Goal: Information Seeking & Learning: Learn about a topic

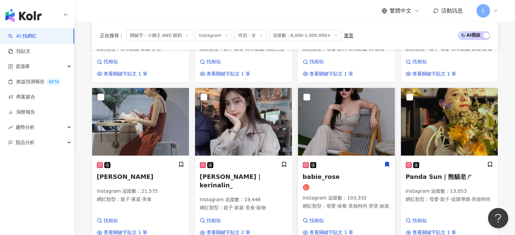
scroll to position [378, 0]
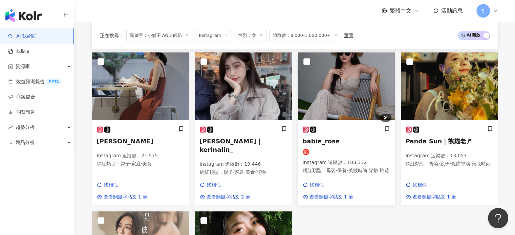
click at [323, 120] on img at bounding box center [346, 86] width 97 height 68
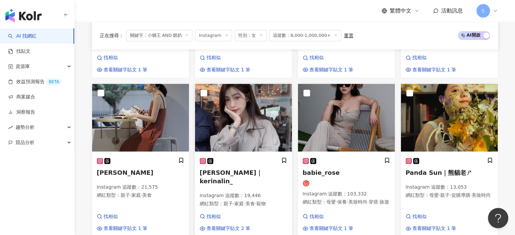
scroll to position [344, 0]
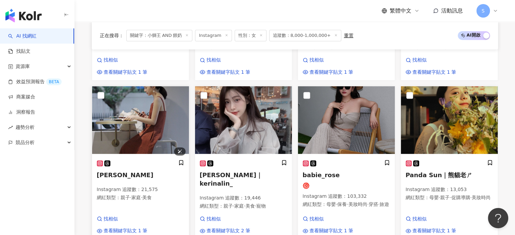
click at [147, 129] on img at bounding box center [140, 120] width 97 height 68
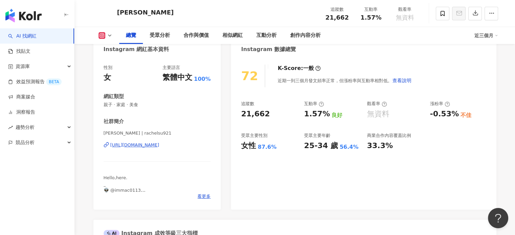
scroll to position [68, 0]
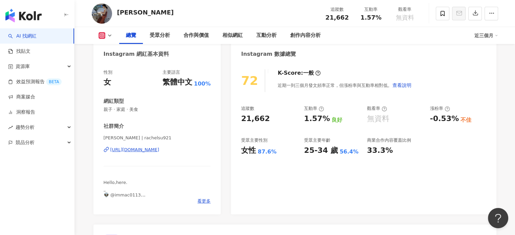
click at [159, 149] on div "https://www.instagram.com/rachelsu921/" at bounding box center [134, 150] width 49 height 6
click at [159, 152] on div "https://www.instagram.com/rachelsu921/" at bounding box center [134, 150] width 49 height 6
